Goal: Task Accomplishment & Management: Use online tool/utility

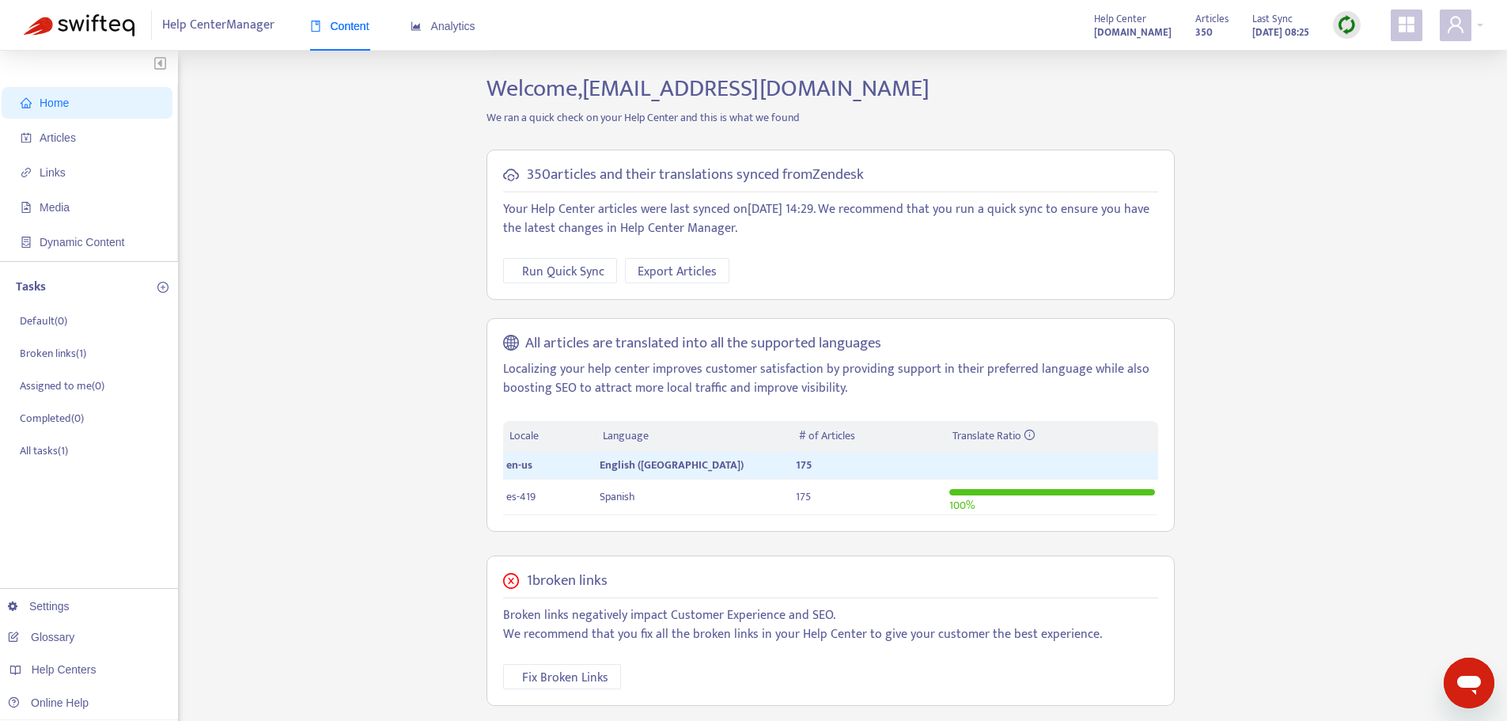
click at [1348, 21] on img at bounding box center [1347, 25] width 20 height 20
click at [1373, 81] on link "Full Sync" at bounding box center [1374, 83] width 57 height 18
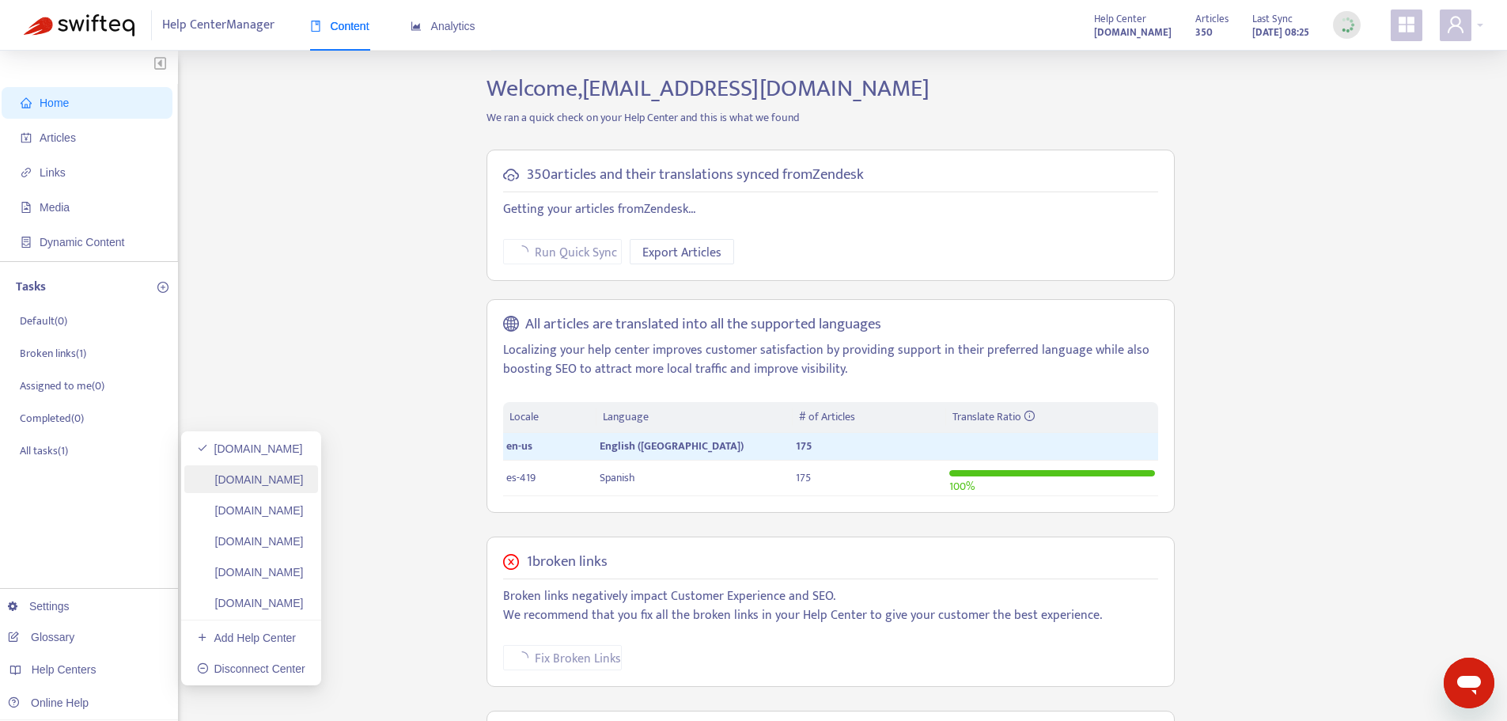
click at [287, 486] on link "[DOMAIN_NAME]" at bounding box center [250, 479] width 107 height 13
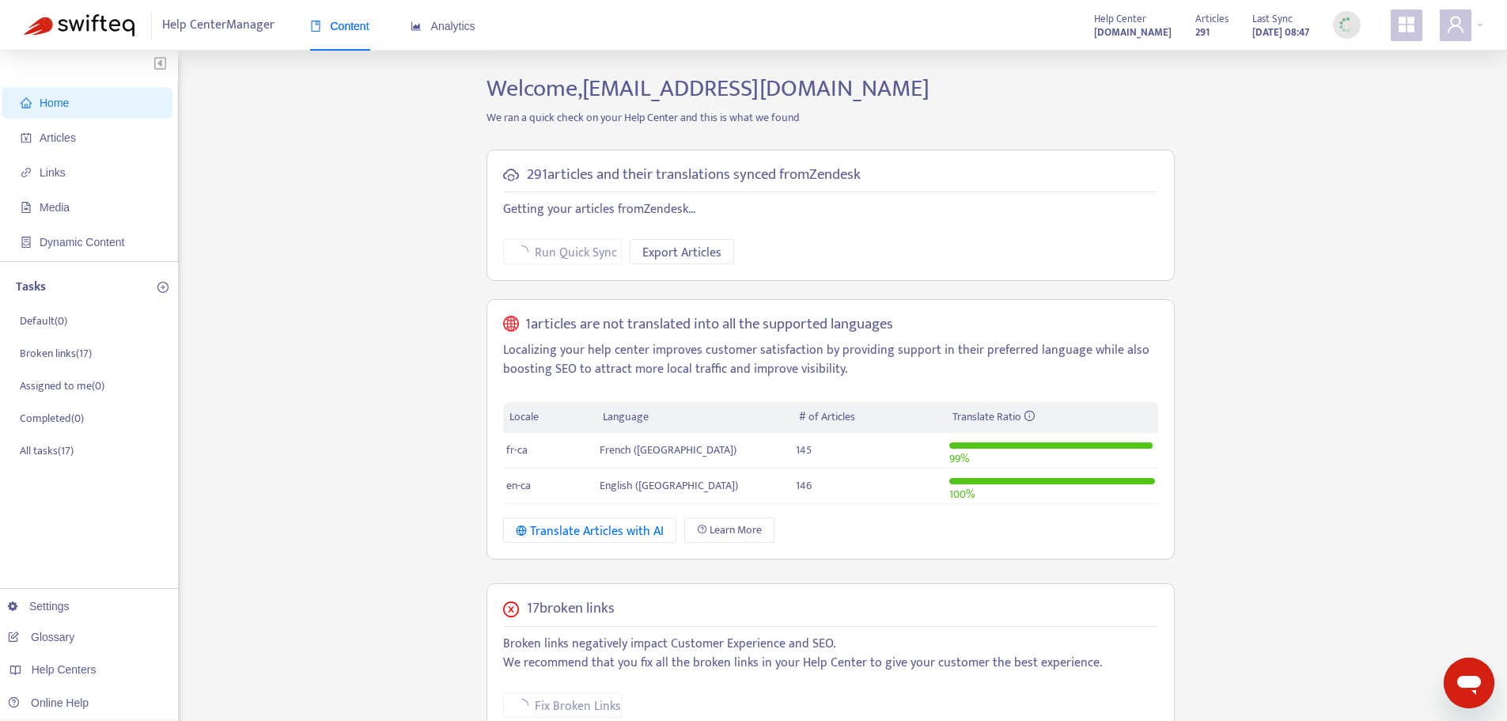
click at [1349, 25] on img at bounding box center [1347, 25] width 20 height 20
click at [296, 504] on link "[DOMAIN_NAME]" at bounding box center [250, 510] width 107 height 13
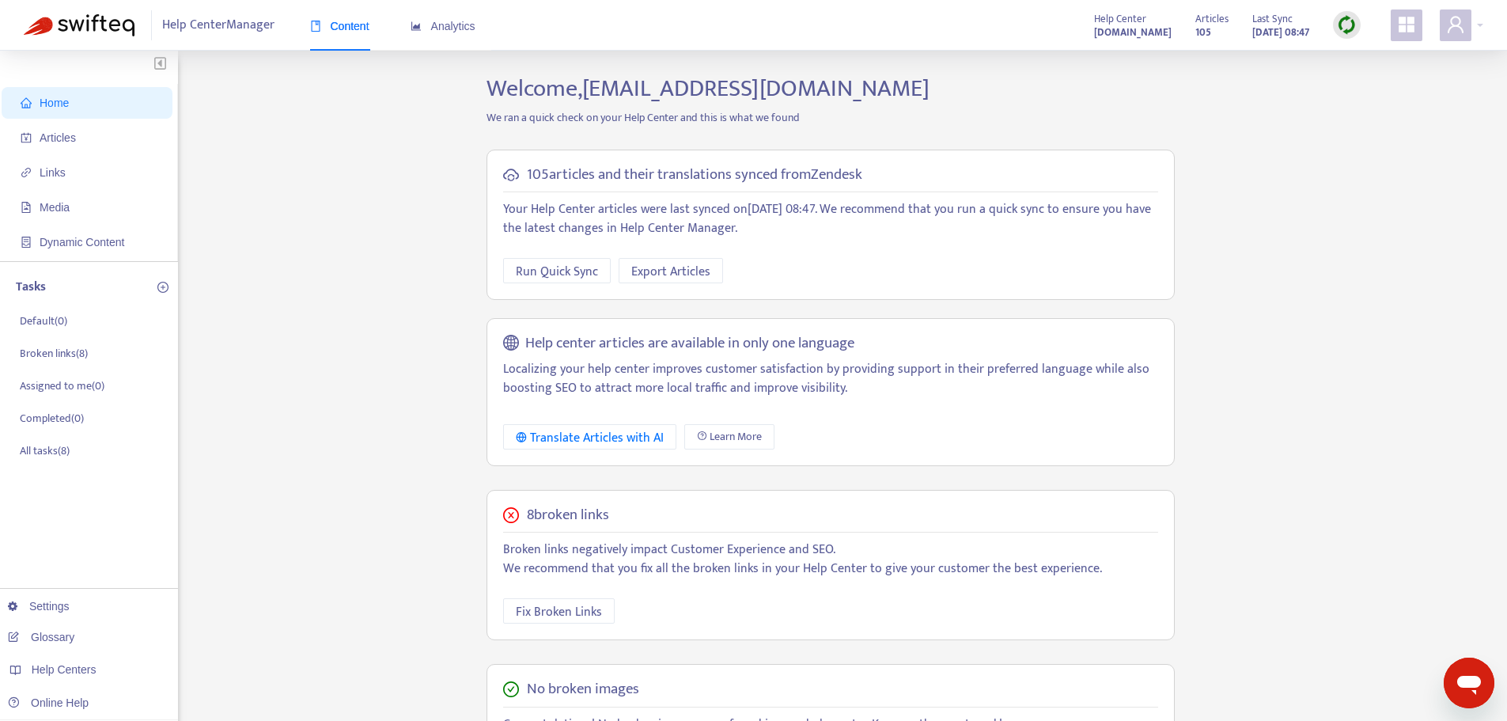
click at [1340, 31] on img at bounding box center [1347, 25] width 20 height 20
click at [1367, 84] on link "Full Sync" at bounding box center [1374, 83] width 57 height 18
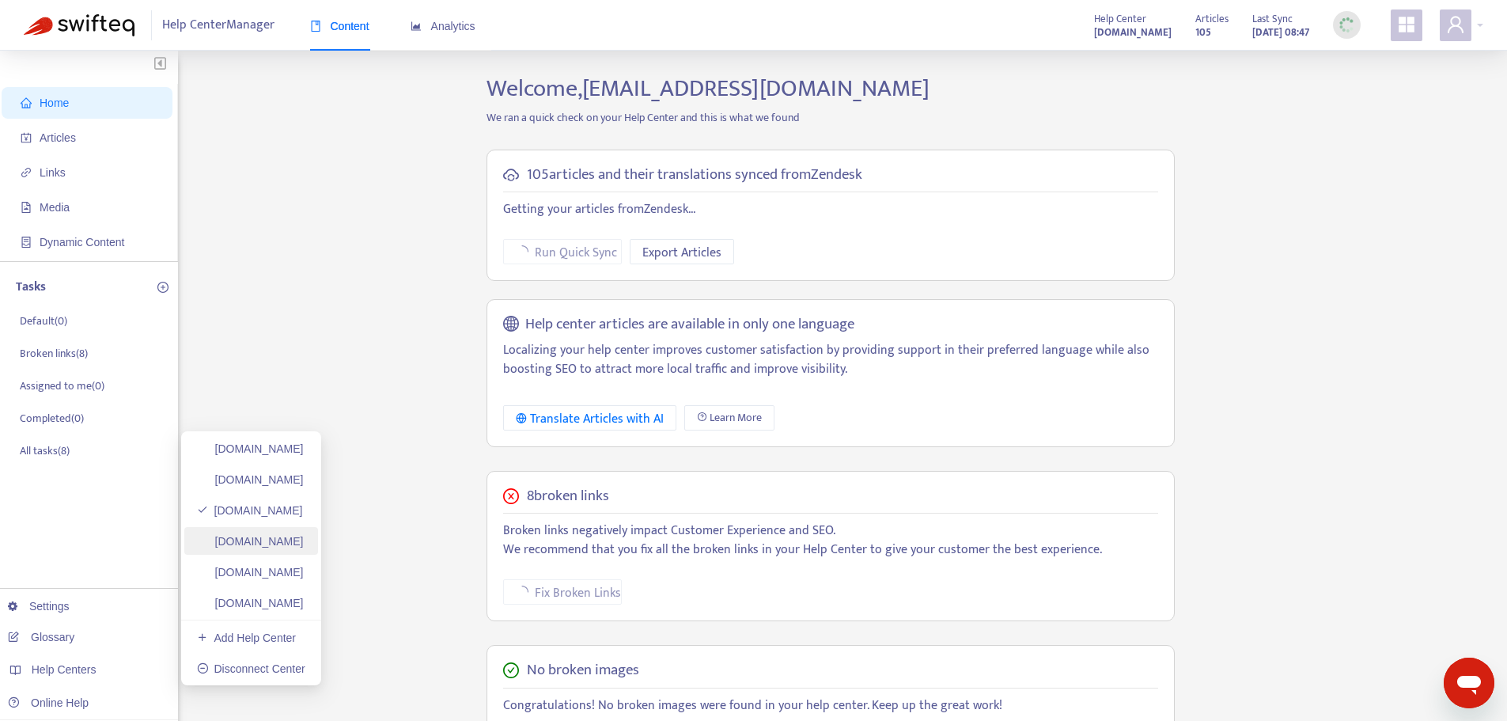
click at [286, 539] on link "[DOMAIN_NAME]" at bounding box center [250, 541] width 107 height 13
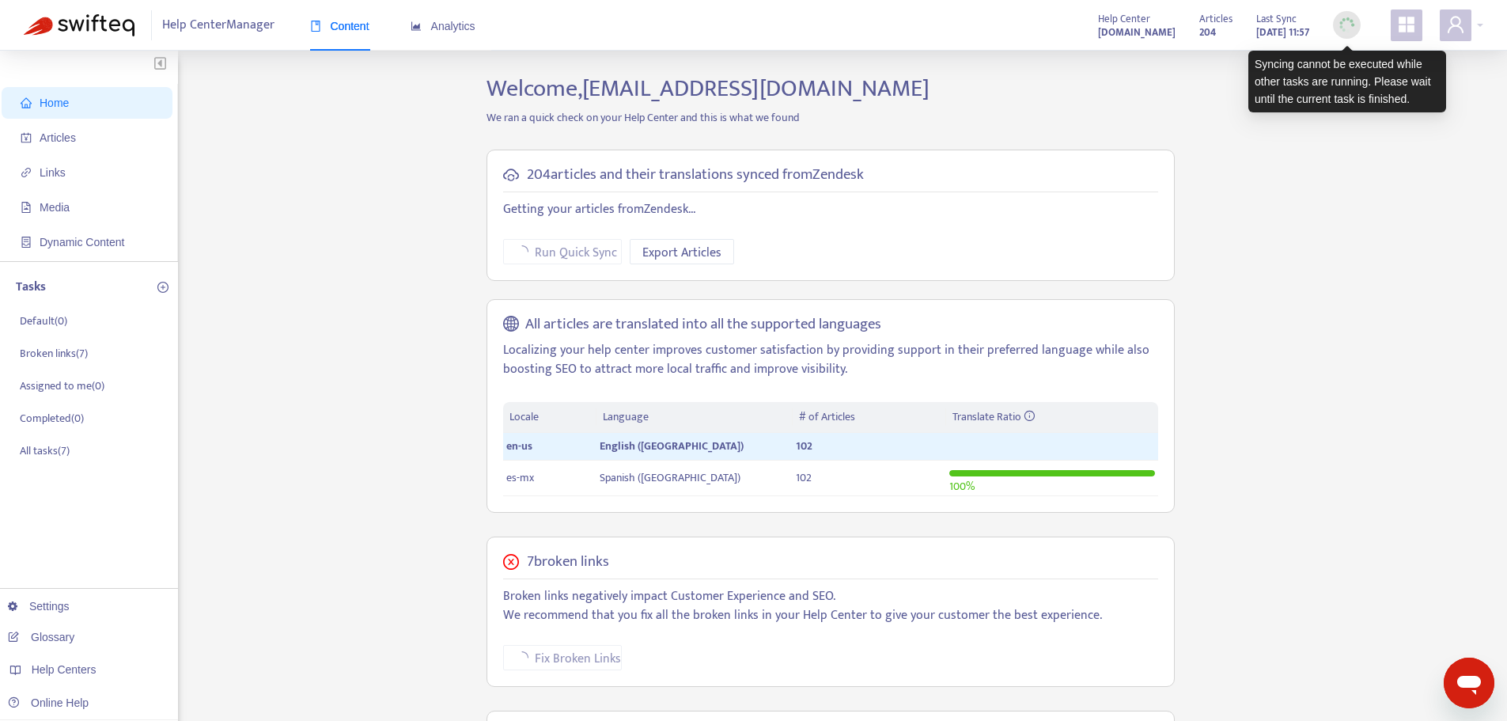
click at [1355, 28] on img at bounding box center [1347, 25] width 20 height 20
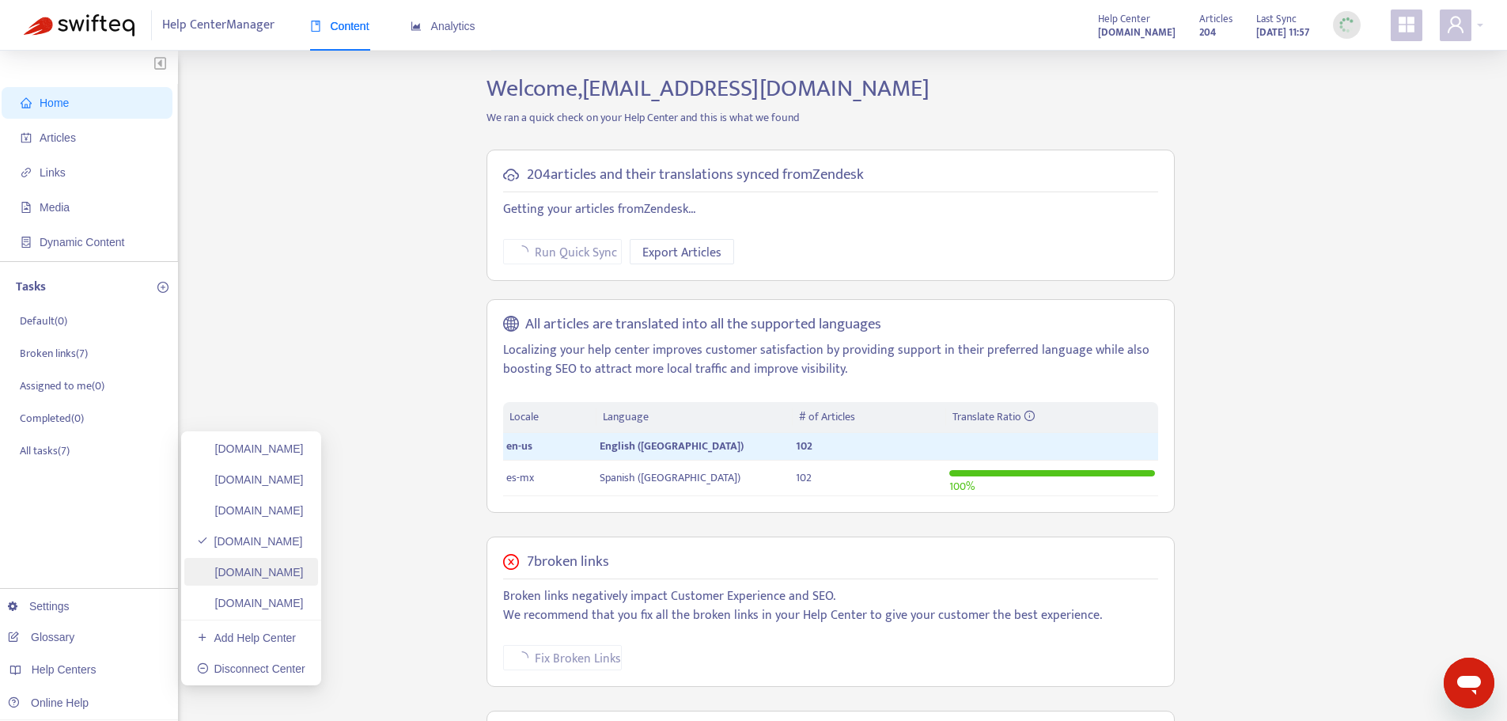
click at [304, 571] on link "[DOMAIN_NAME]" at bounding box center [250, 572] width 107 height 13
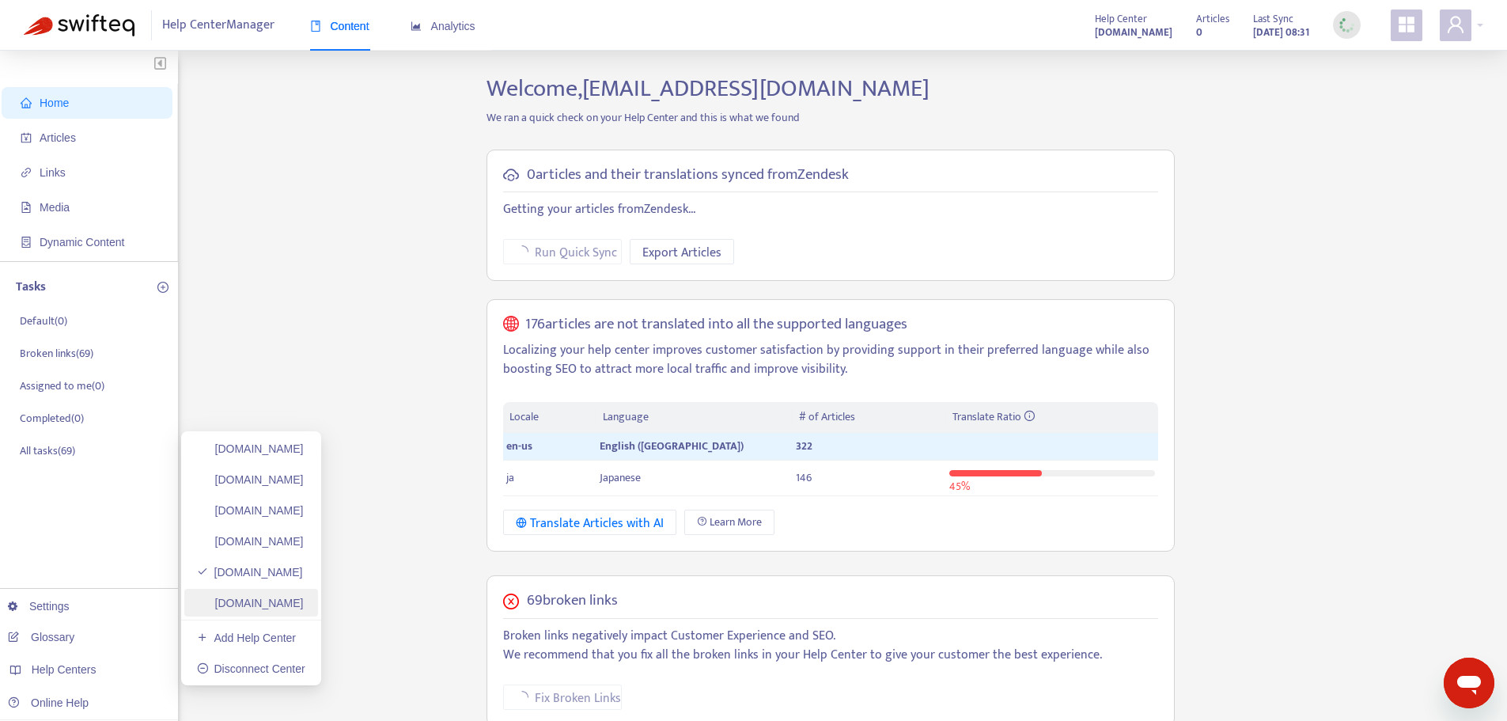
click at [304, 609] on link "[DOMAIN_NAME]" at bounding box center [250, 603] width 107 height 13
